Goal: Navigation & Orientation: Find specific page/section

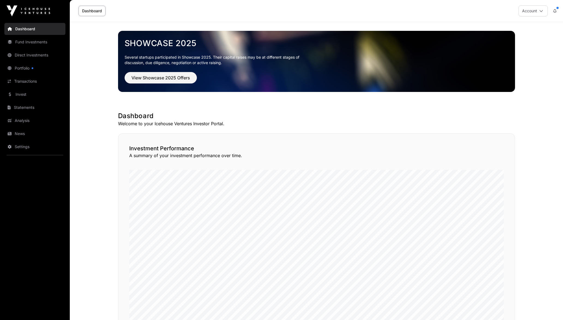
click at [29, 66] on link "Portfolio" at bounding box center [34, 68] width 61 height 12
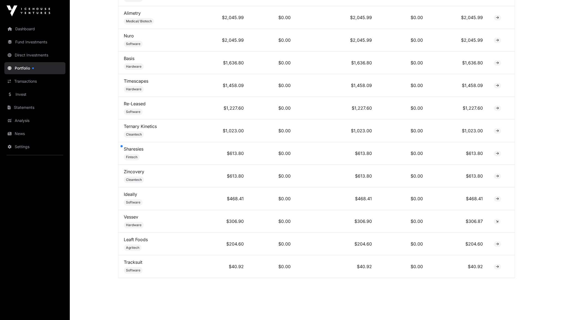
scroll to position [407, 0]
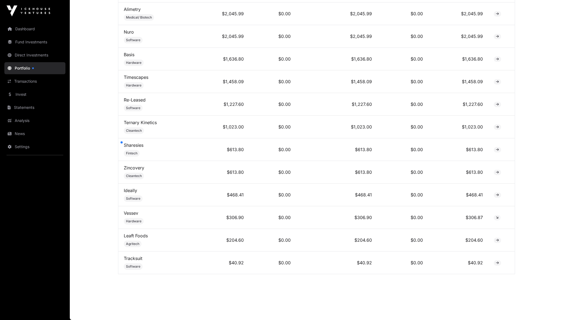
click at [157, 153] on td "Sharesies Fintech" at bounding box center [160, 149] width 84 height 23
click at [137, 147] on link "Sharesies" at bounding box center [134, 144] width 20 height 5
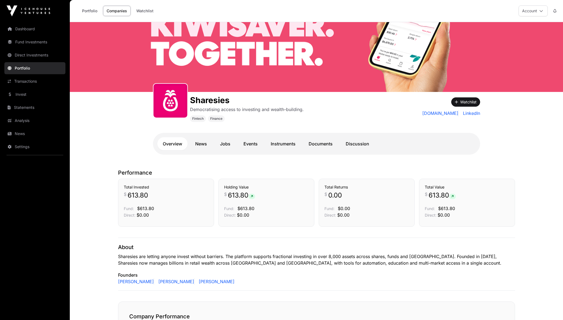
click at [19, 31] on link "Dashboard" at bounding box center [34, 29] width 61 height 12
